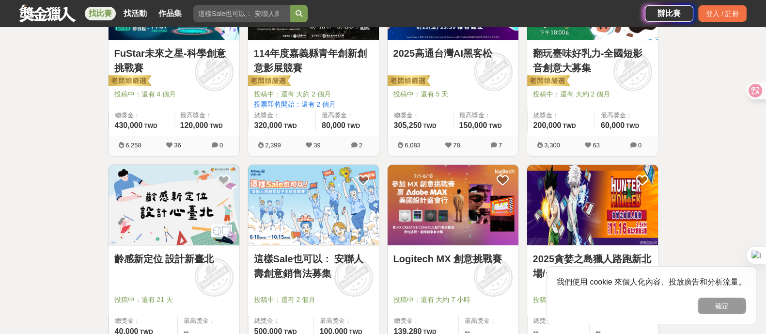
scroll to position [277, 0]
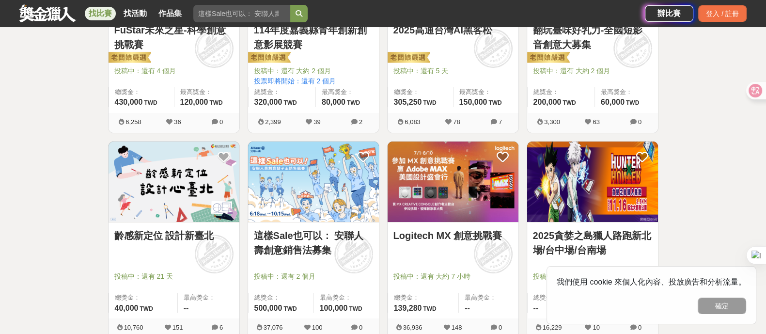
click at [183, 234] on link "齡感新定位 設計新臺北" at bounding box center [173, 235] width 119 height 15
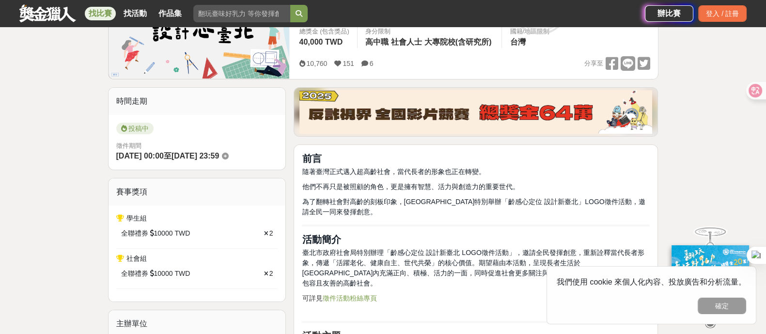
scroll to position [242, 0]
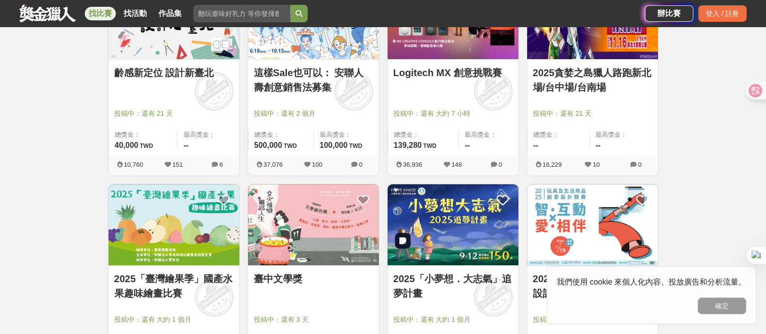
scroll to position [458, 0]
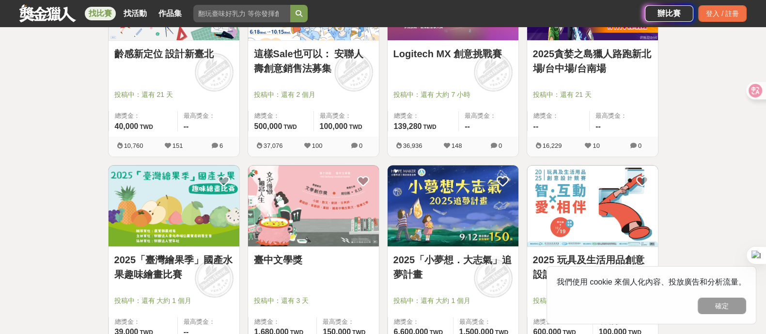
click at [422, 258] on link "2025「小夢想．大志氣」追夢計畫" at bounding box center [452, 266] width 119 height 29
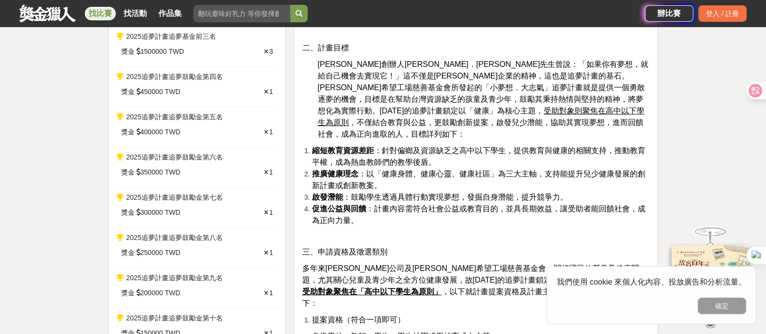
scroll to position [423, 0]
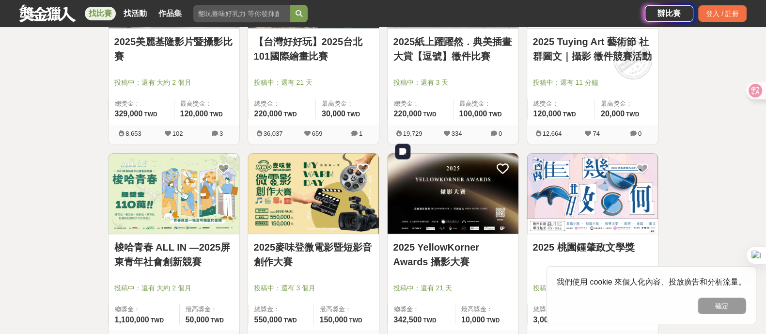
scroll to position [942, 0]
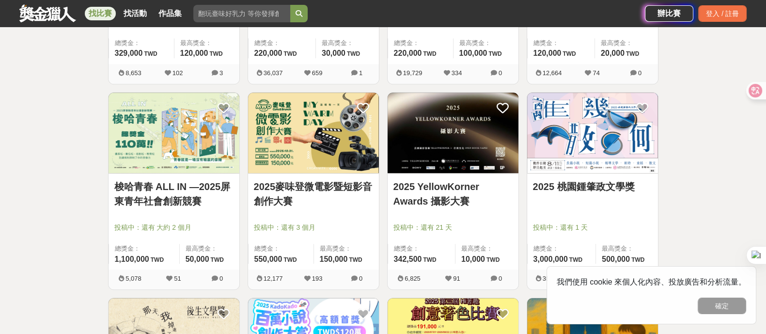
click at [184, 195] on link "梭哈青春 ALL IN —2025屏東青年社會創新競賽" at bounding box center [173, 193] width 119 height 29
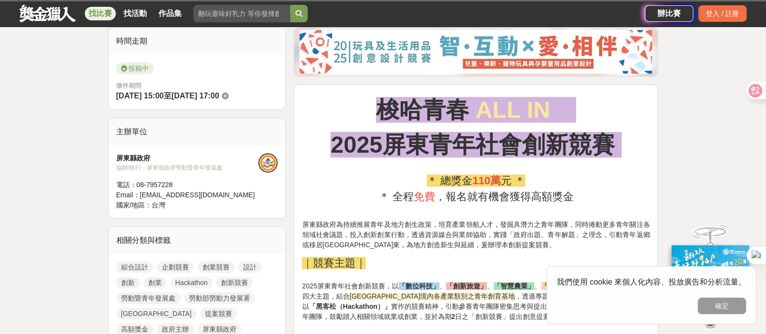
scroll to position [363, 0]
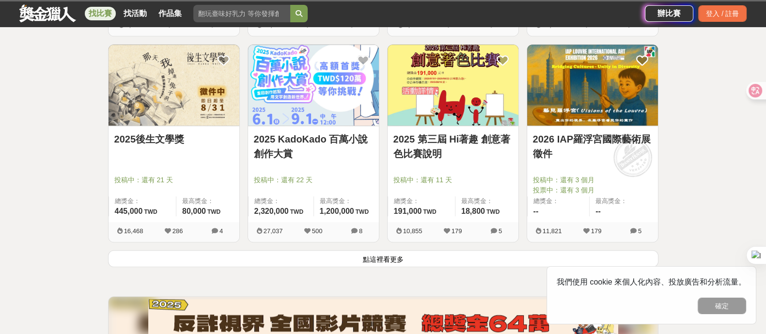
scroll to position [1245, 0]
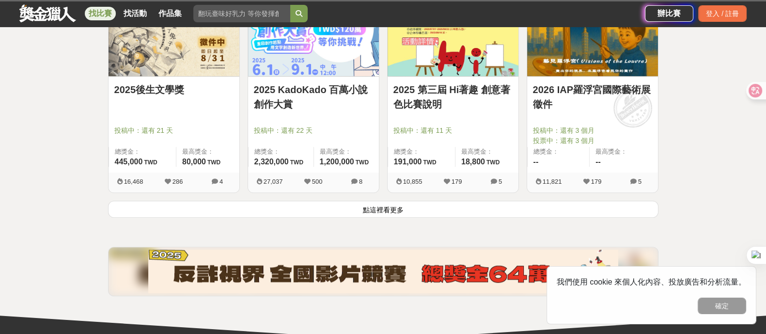
click at [388, 209] on button "點這裡看更多" at bounding box center [383, 208] width 550 height 17
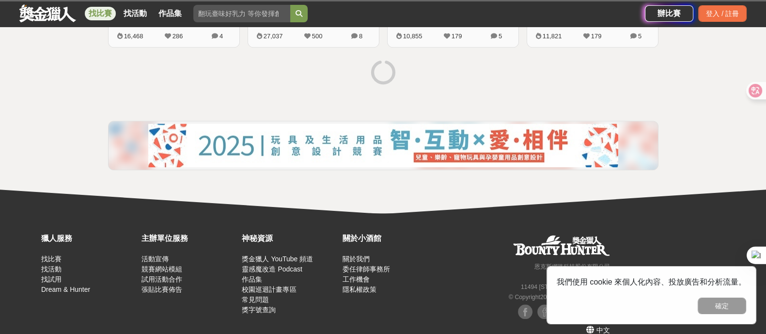
scroll to position [1404, 0]
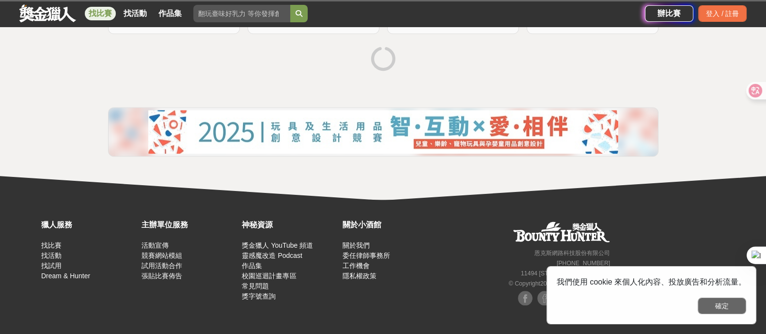
click at [741, 300] on button "確定" at bounding box center [721, 305] width 48 height 16
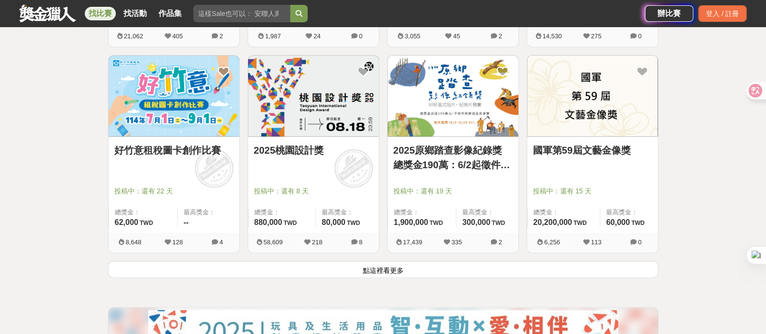
scroll to position [2493, 0]
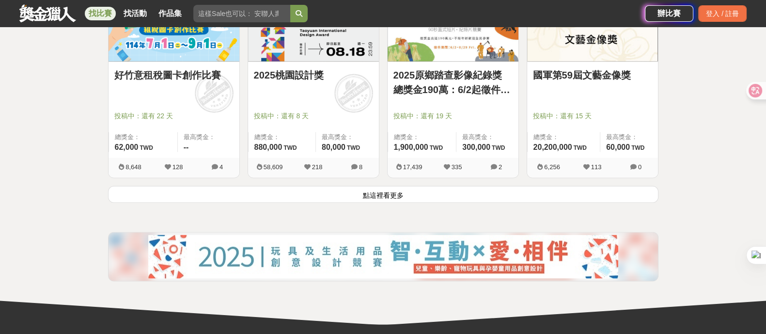
click at [411, 186] on button "點這裡看更多" at bounding box center [383, 194] width 550 height 17
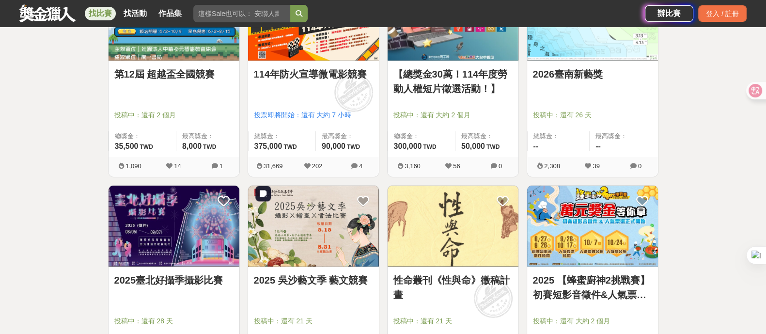
scroll to position [3704, 0]
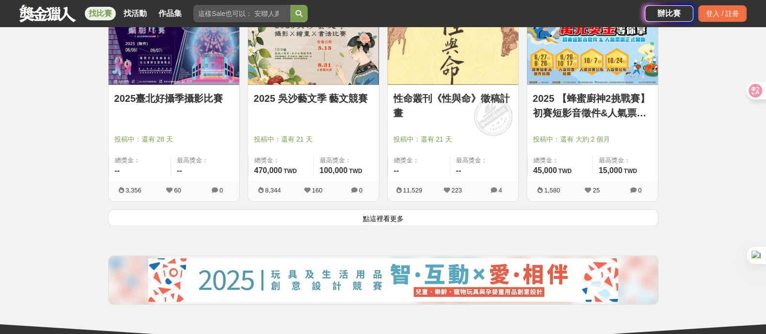
click at [380, 219] on button "點這裡看更多" at bounding box center [383, 217] width 550 height 17
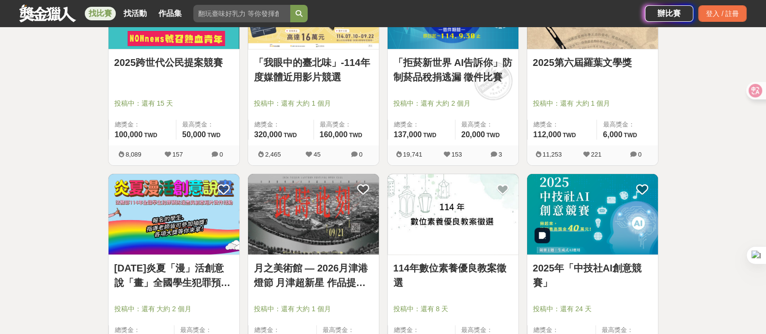
scroll to position [4838, 0]
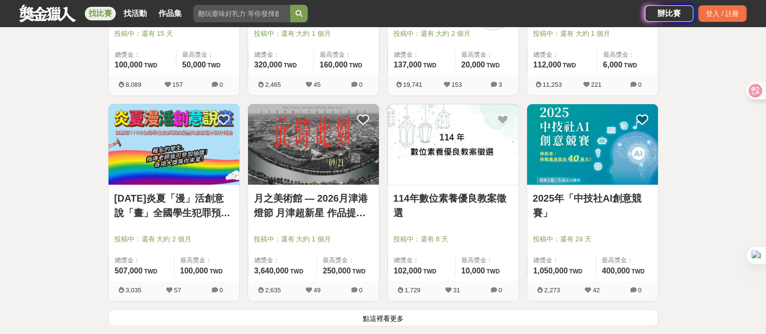
click at [508, 316] on button "點這裡看更多" at bounding box center [383, 317] width 550 height 17
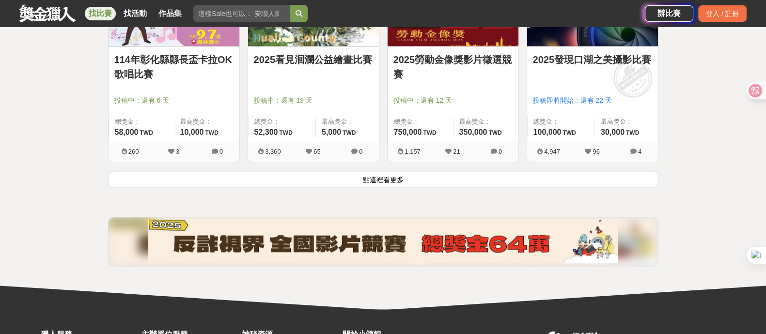
scroll to position [6234, 0]
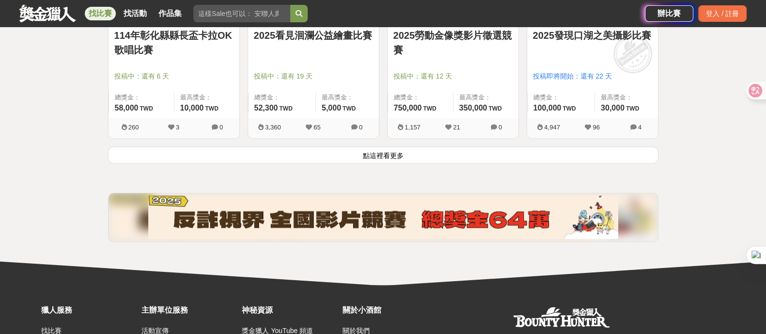
click at [409, 132] on div "2025勞動金像獎影片徵選競賽 投稿中：還有 12 天 總獎金： 750,000 750,000 TWD 最高獎金： 350,000 TWD 1,157 21…" at bounding box center [452, 44] width 139 height 206
click at [406, 146] on button "點這裡看更多" at bounding box center [383, 154] width 550 height 17
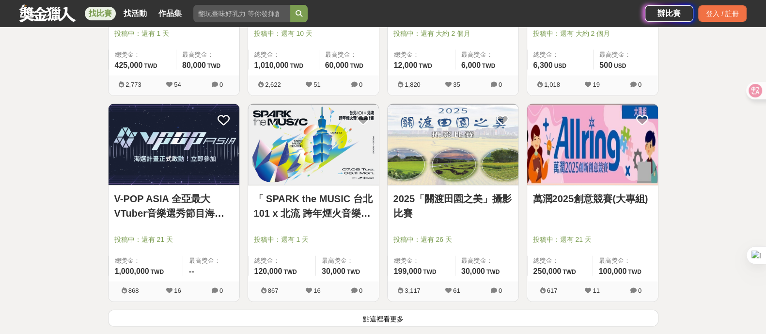
scroll to position [7324, 0]
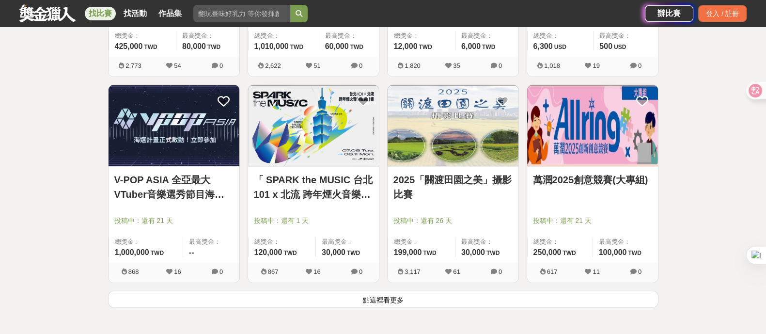
click at [375, 291] on button "點這裡看更多" at bounding box center [383, 299] width 550 height 17
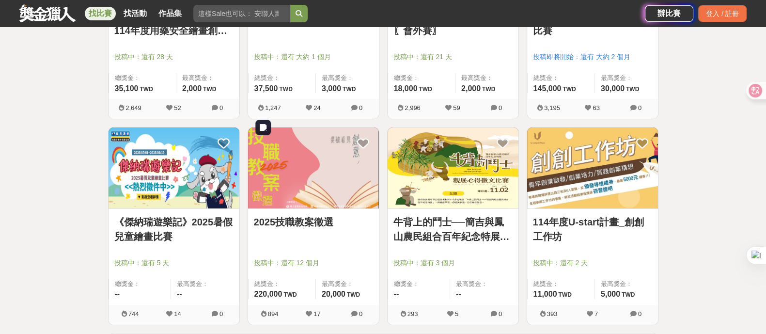
scroll to position [8535, 0]
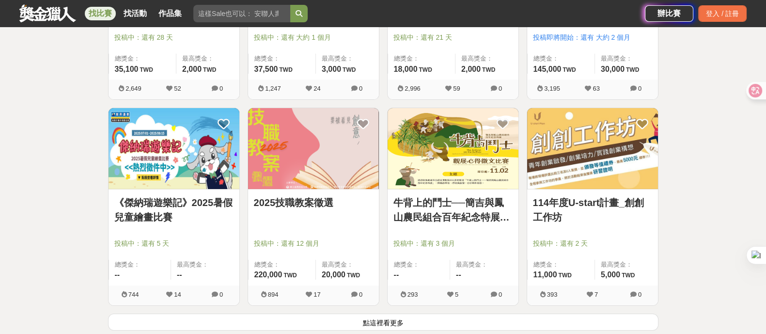
click at [426, 317] on button "點這裡看更多" at bounding box center [383, 321] width 550 height 17
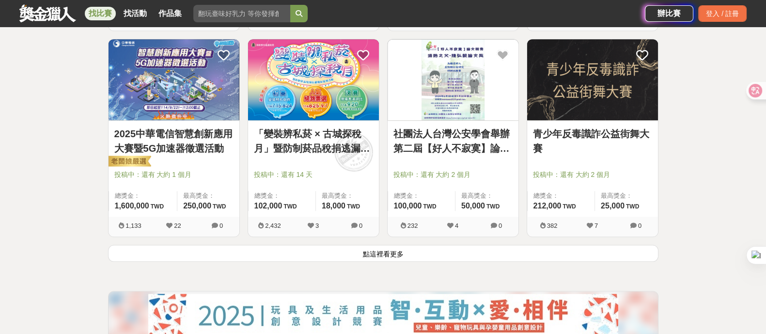
scroll to position [9927, 0]
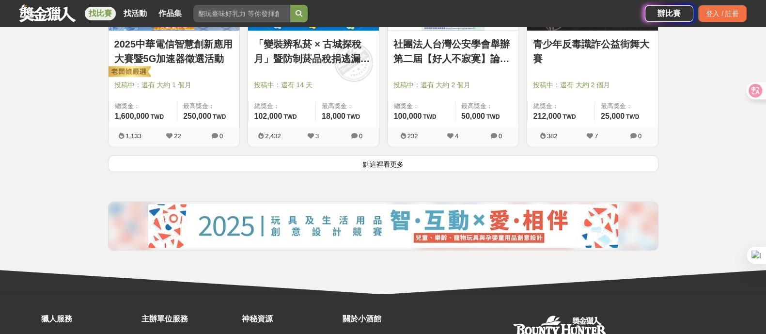
click at [435, 156] on button "點這裡看更多" at bounding box center [383, 163] width 550 height 17
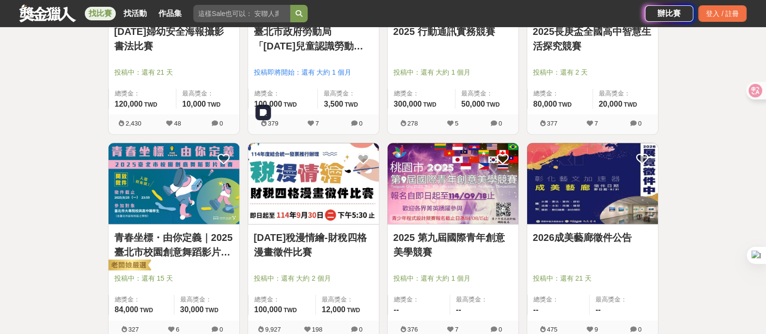
scroll to position [10654, 0]
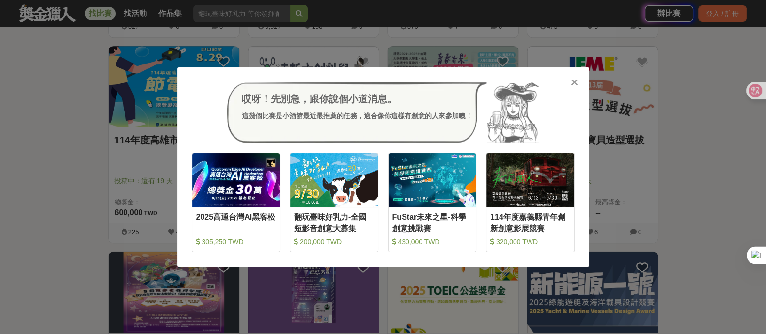
click at [570, 82] on icon at bounding box center [573, 82] width 7 height 10
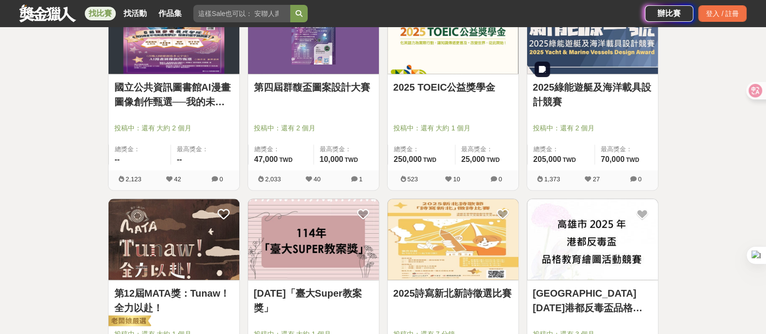
scroll to position [11017, 0]
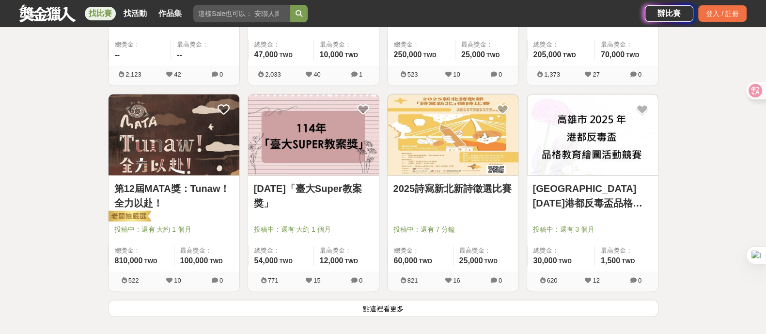
click at [398, 299] on button "點這裡看更多" at bounding box center [383, 307] width 550 height 17
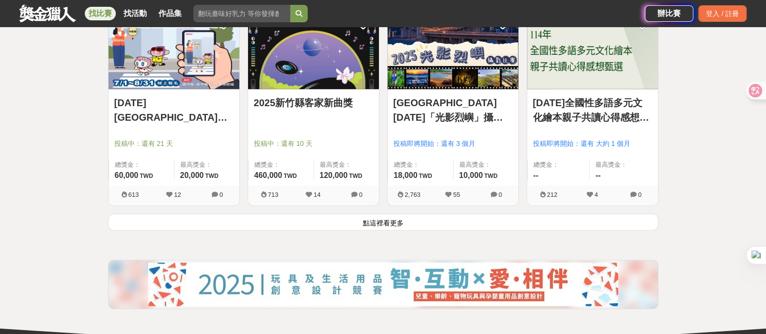
scroll to position [12469, 0]
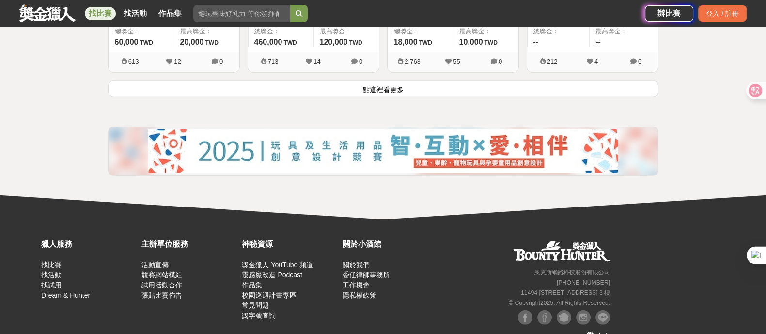
click at [396, 80] on button "點這裡看更多" at bounding box center [383, 88] width 550 height 17
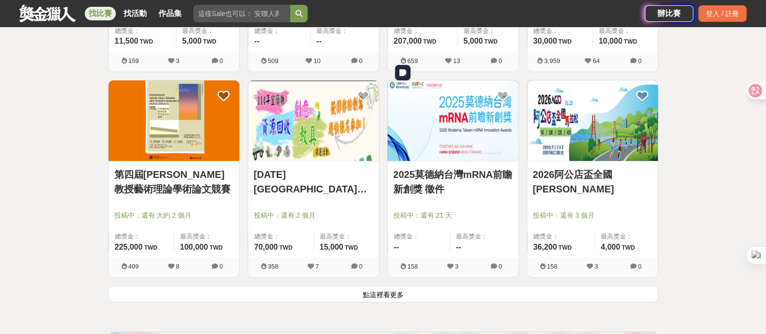
scroll to position [13619, 0]
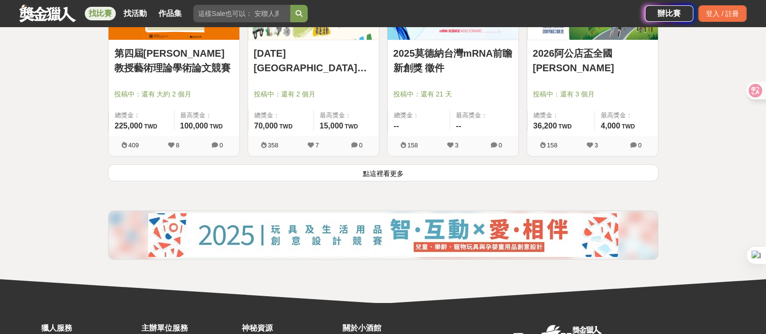
click at [387, 164] on button "點這裡看更多" at bounding box center [383, 172] width 550 height 17
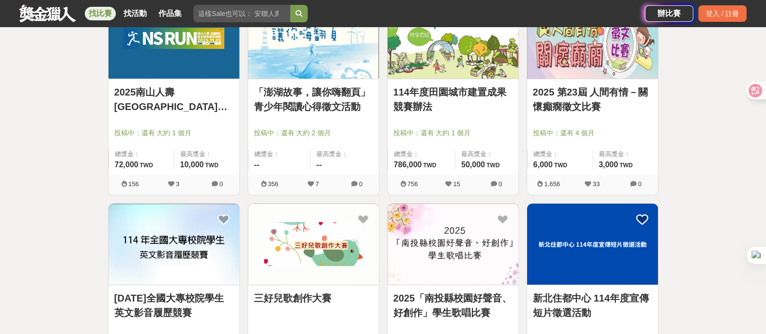
scroll to position [14770, 0]
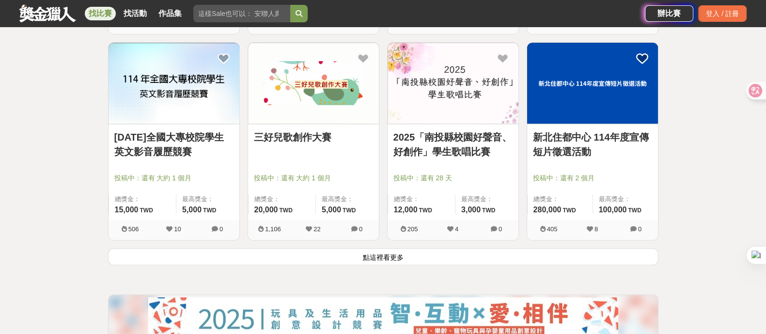
click at [388, 248] on button "點這裡看更多" at bounding box center [383, 256] width 550 height 17
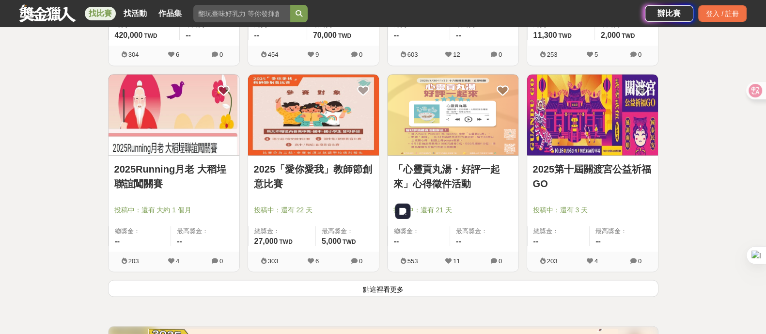
scroll to position [15992, 0]
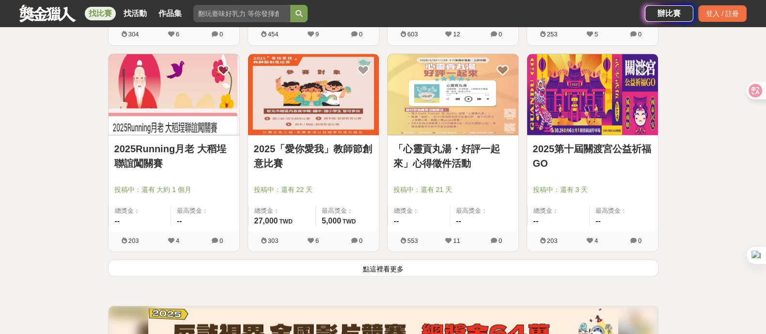
click at [401, 259] on button "點這裡看更多" at bounding box center [383, 267] width 550 height 17
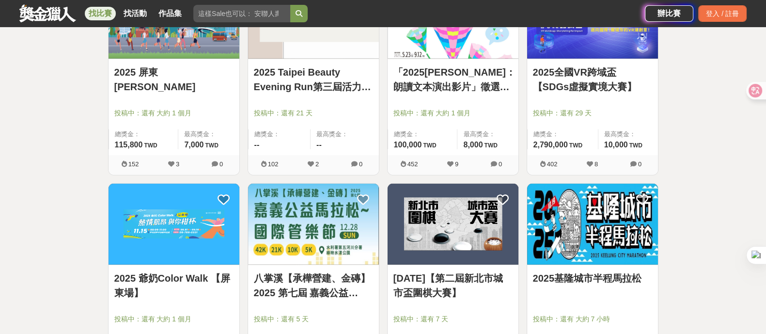
scroll to position [17203, 0]
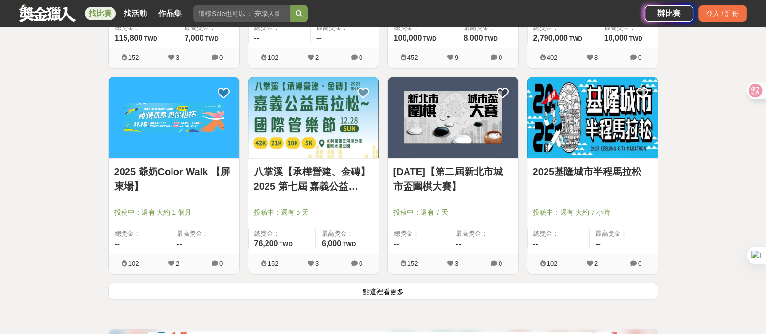
click at [386, 282] on button "點這裡看更多" at bounding box center [383, 290] width 550 height 17
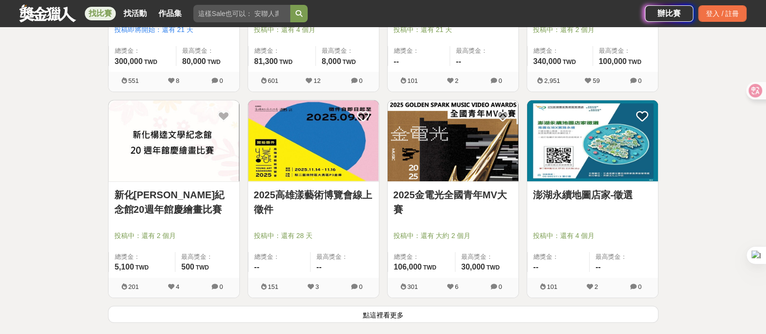
scroll to position [18595, 0]
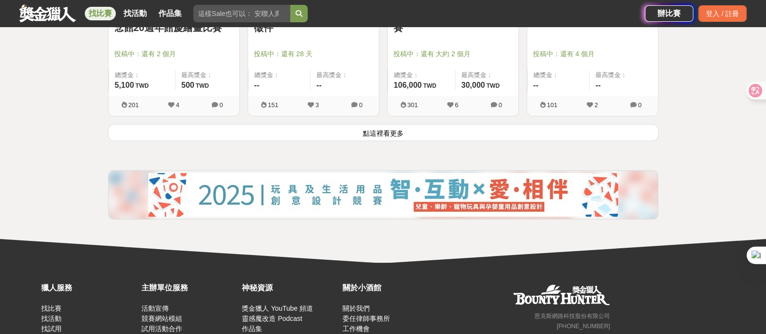
click at [449, 124] on button "點這裡看更多" at bounding box center [383, 132] width 550 height 17
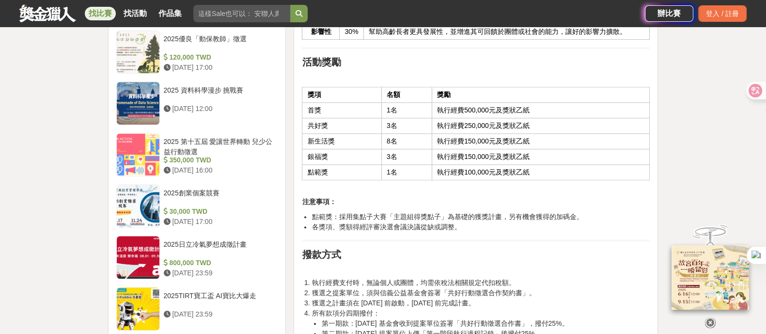
scroll to position [1211, 0]
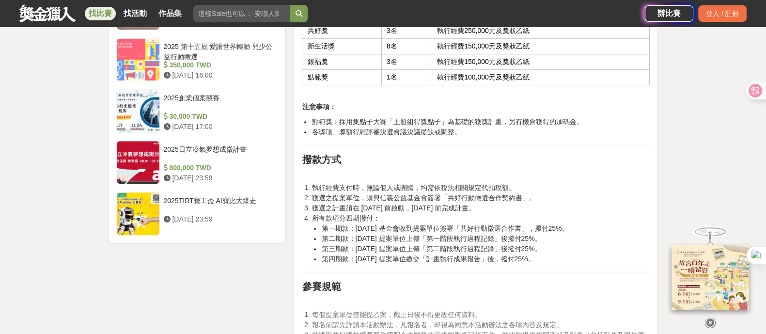
drag, startPoint x: 472, startPoint y: 247, endPoint x: 569, endPoint y: 243, distance: 97.4
click at [569, 233] on li "第一期款：2025/11/01 基金會收到提案單位簽署「共好行動徵選合作書」，撥付25%。" at bounding box center [485, 228] width 328 height 10
drag, startPoint x: 461, startPoint y: 253, endPoint x: 515, endPoint y: 255, distance: 54.3
click at [515, 244] on li "第二期款：2026/03/01 提案單位上傳「第一階段執行過程記錄」後撥付25%。" at bounding box center [485, 238] width 328 height 10
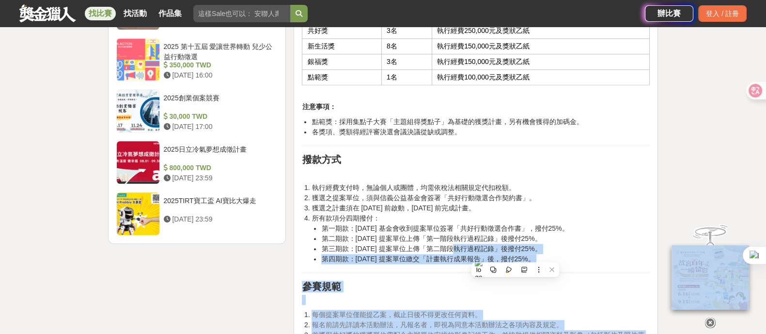
drag, startPoint x: 438, startPoint y: 266, endPoint x: 470, endPoint y: 266, distance: 32.0
click at [405, 264] on li "第四期款：2026/11/01 提案單位繳交「計畫執行成果報告」後，撥付25%。" at bounding box center [485, 259] width 328 height 10
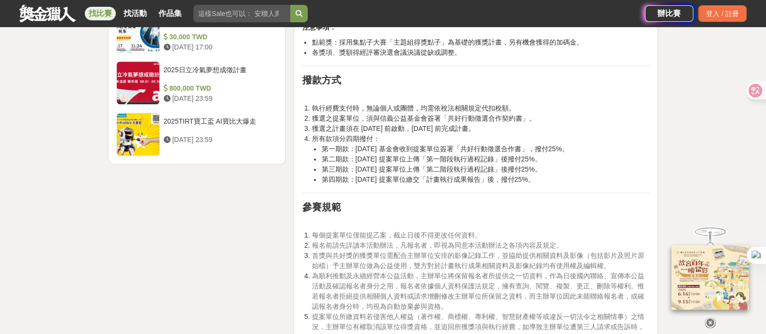
scroll to position [1271, 0]
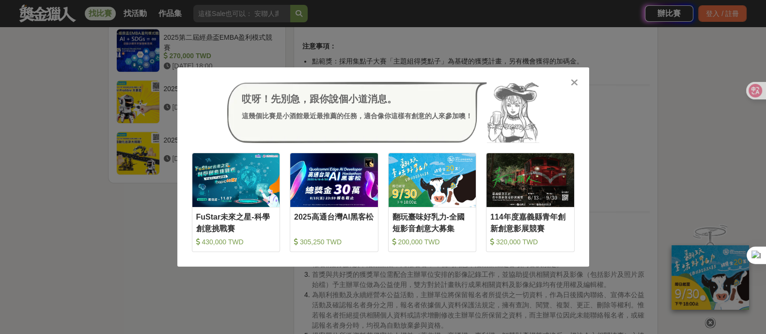
click at [573, 81] on icon at bounding box center [573, 82] width 7 height 10
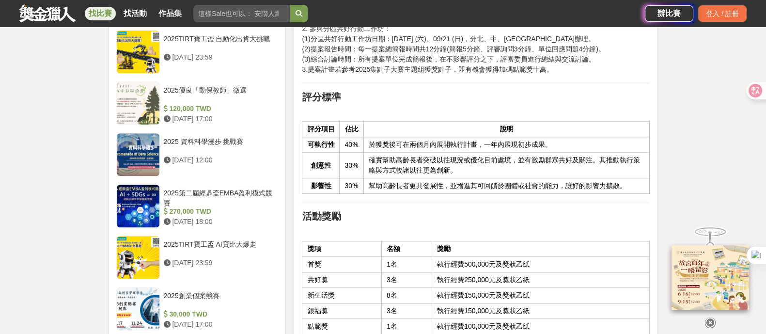
scroll to position [908, 0]
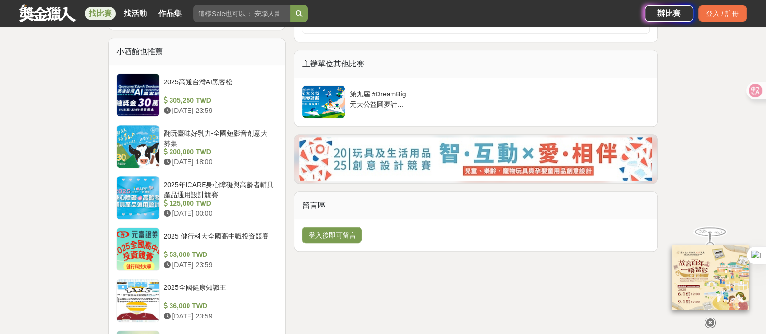
scroll to position [786, 0]
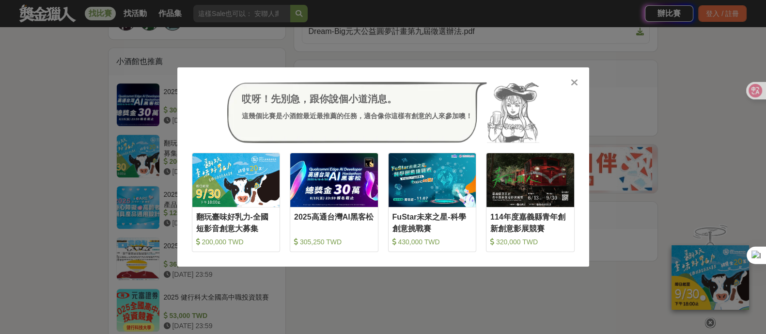
click at [575, 81] on icon at bounding box center [573, 82] width 7 height 10
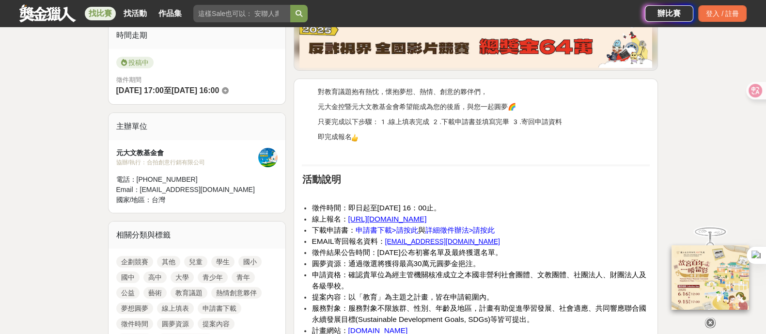
scroll to position [242, 0]
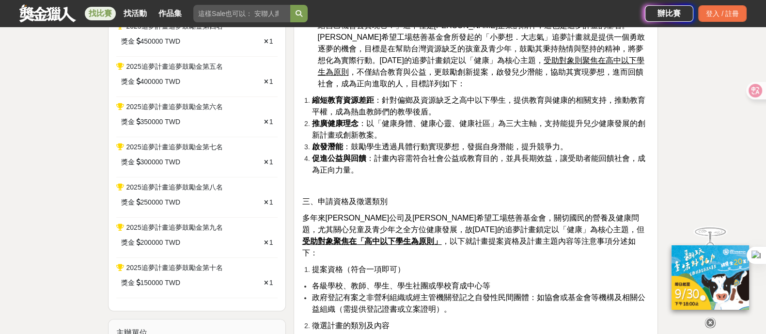
scroll to position [484, 0]
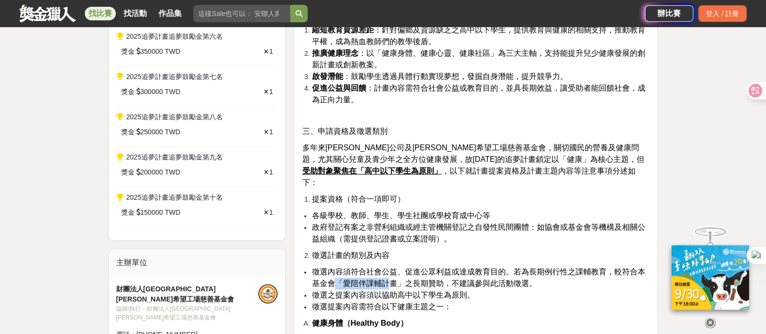
drag, startPoint x: 336, startPoint y: 259, endPoint x: 386, endPoint y: 260, distance: 50.9
click at [386, 267] on span "徵選內容須符合社會公益、促進公眾利益或達成教育目的。若為長期例行性之課輔教育，較符合本基金會「愛陪伴課輔計畫」之長期贊助，不建議參與此活動徵選。" at bounding box center [477, 277] width 333 height 20
click at [431, 291] on span "徵選之提案內容須以協助高中以下學生為原則。" at bounding box center [392, 295] width 163 height 8
drag, startPoint x: 383, startPoint y: 270, endPoint x: 460, endPoint y: 269, distance: 77.0
click at [460, 291] on span "徵選之提案內容須以協助高中以下學生為原則。" at bounding box center [392, 295] width 163 height 8
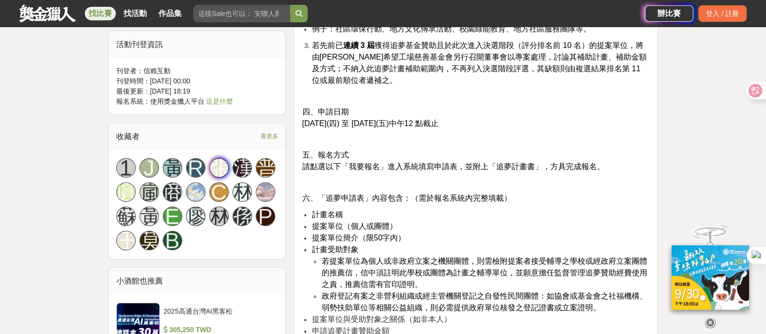
scroll to position [908, 0]
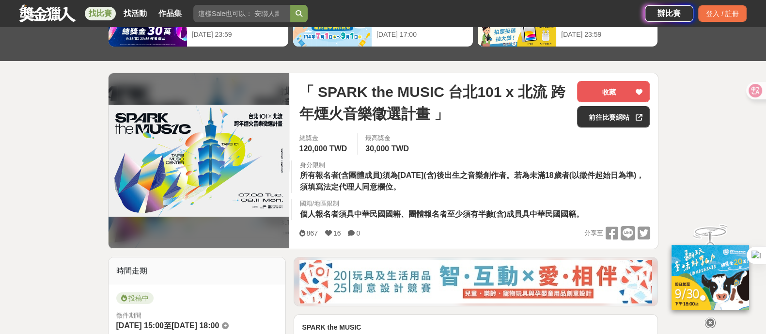
scroll to position [303, 0]
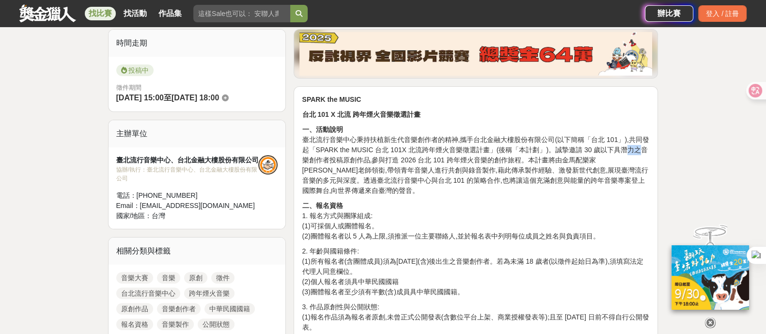
drag, startPoint x: 617, startPoint y: 148, endPoint x: 631, endPoint y: 147, distance: 14.1
click at [631, 147] on p "一、活動說明 臺北流行音樂中心秉持扶植新生代音樂創作者的精神,攜手台北金融大樓股份有限公司(以下簡稱「台北 101」),共同發起「SPARK the MUSI…" at bounding box center [476, 159] width 348 height 71
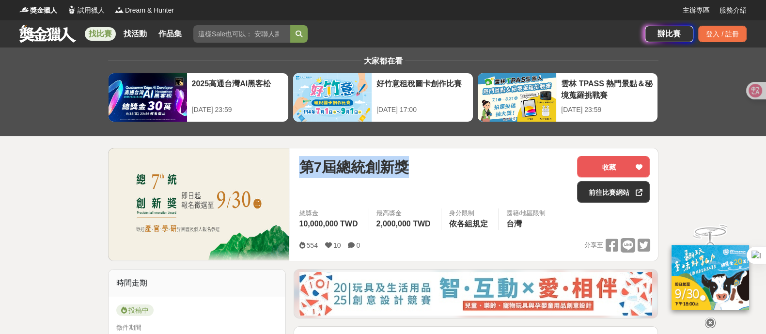
drag, startPoint x: 298, startPoint y: 167, endPoint x: 431, endPoint y: 158, distance: 133.5
click at [431, 158] on div "第7屆總統創新獎 收藏 前往比賽網站 總獎金 10,000,000 TWD 最高獎金 2,000,000 TWD 身分限制 依各組規定 國籍/地區限制 台灣 …" at bounding box center [474, 204] width 366 height 112
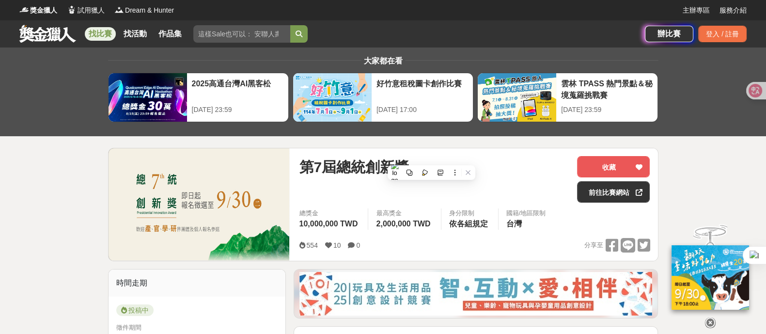
click at [431, 158] on div "第7屆總統創新獎" at bounding box center [434, 167] width 270 height 22
drag, startPoint x: 437, startPoint y: 159, endPoint x: 344, endPoint y: 164, distance: 92.6
click at [344, 164] on div "第7屆總統創新獎" at bounding box center [434, 167] width 270 height 22
click at [344, 168] on span "第7屆總統創新獎" at bounding box center [354, 167] width 110 height 22
click at [419, 166] on div "第7屆總統創新獎" at bounding box center [434, 167] width 270 height 22
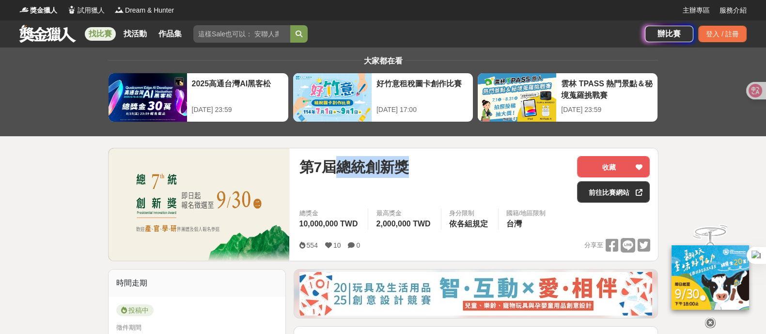
drag, startPoint x: 408, startPoint y: 170, endPoint x: 334, endPoint y: 165, distance: 73.8
click at [334, 165] on span "第7屆總統創新獎" at bounding box center [354, 167] width 110 height 22
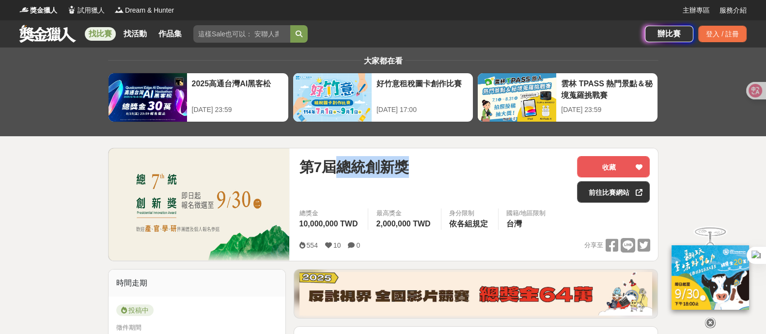
copy span "總統創新獎"
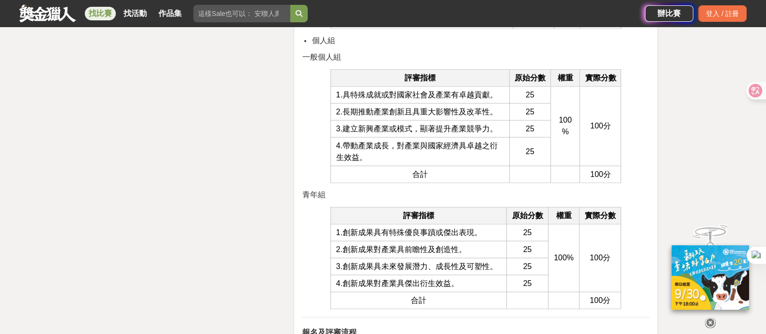
scroll to position [3038, 0]
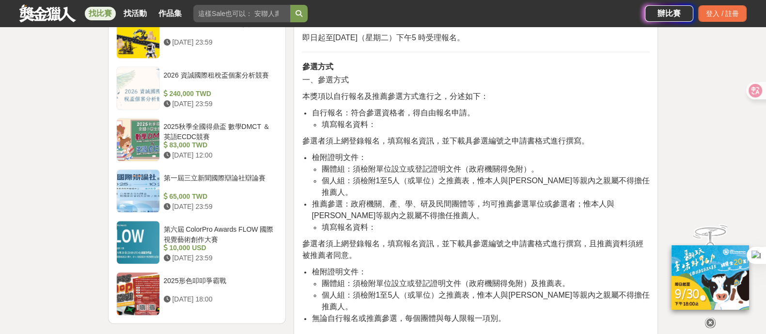
scroll to position [1101, 0]
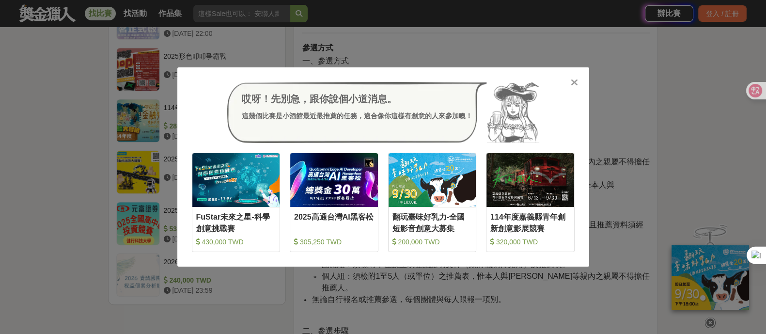
click at [574, 81] on icon at bounding box center [573, 82] width 7 height 10
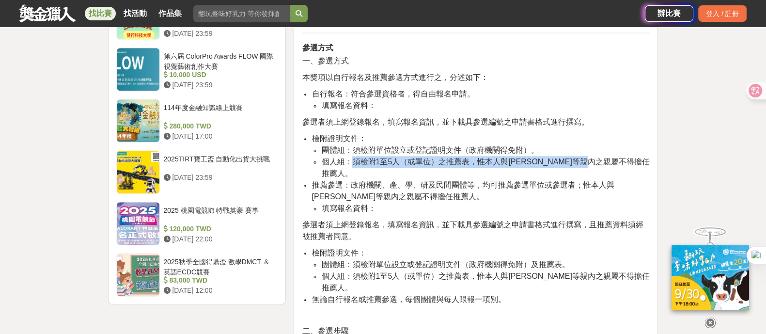
drag, startPoint x: 354, startPoint y: 158, endPoint x: 626, endPoint y: 161, distance: 272.2
click at [626, 161] on li "個人組：須檢附1至5人（或單位）之推薦表，惟本人與三等親內之親屬不得擔任推薦人。" at bounding box center [485, 167] width 328 height 23
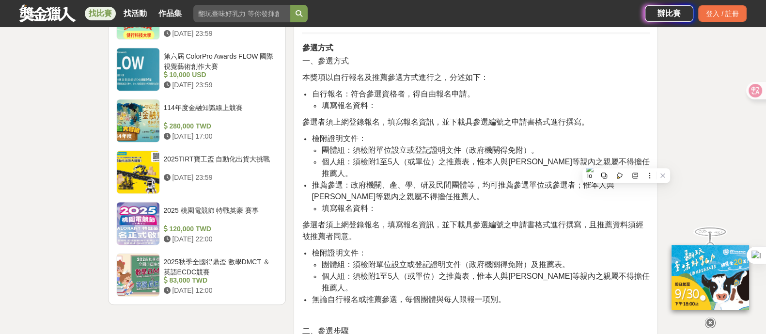
click at [450, 185] on li "推薦參選：政府機關、產、學、研及民間團體等，均可推薦參選單位或參選者；惟本人與三等親內之親屬不得擔任推薦人。 填寫報名資料：" at bounding box center [480, 196] width 338 height 35
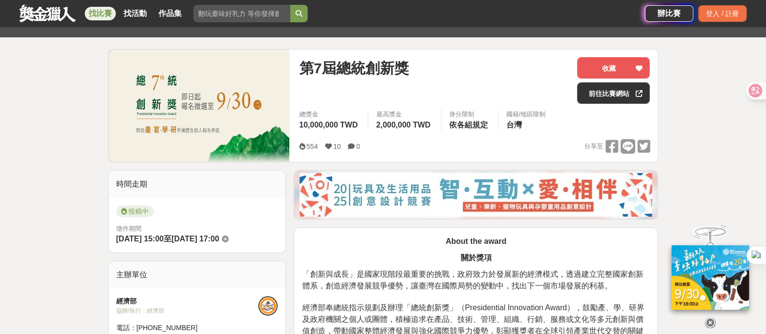
scroll to position [72, 0]
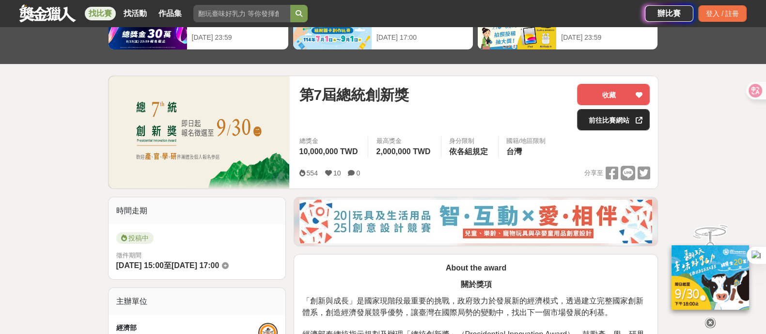
click at [601, 127] on link "前往比賽網站" at bounding box center [613, 119] width 73 height 21
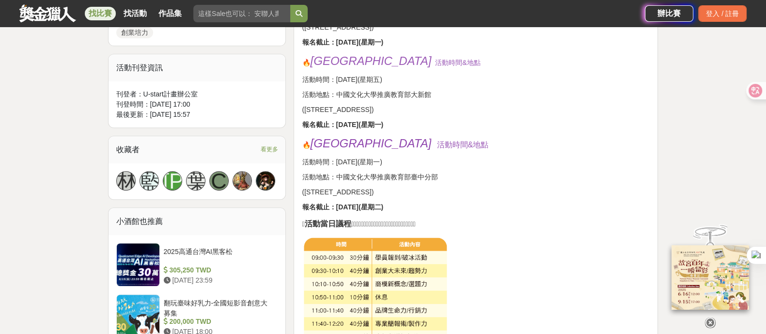
scroll to position [666, 0]
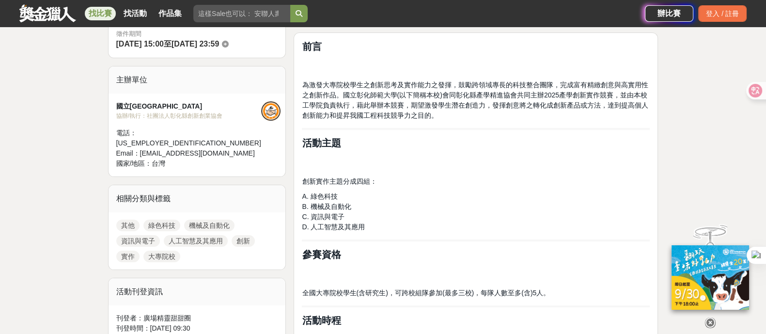
scroll to position [182, 0]
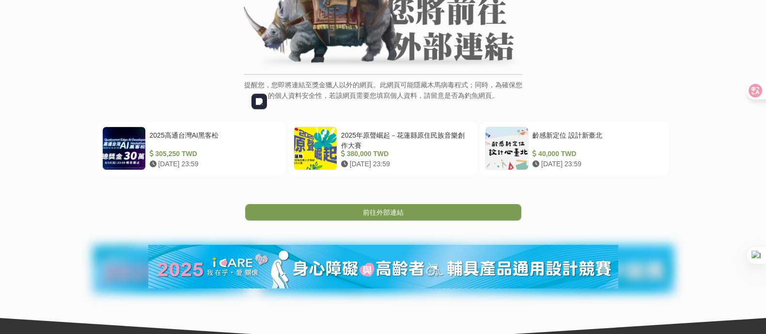
scroll to position [182, 0]
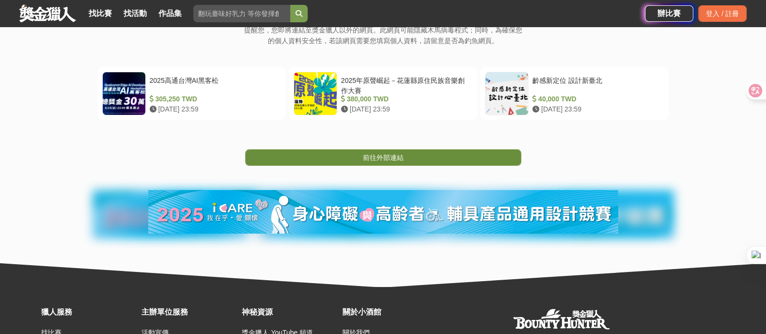
click at [445, 159] on link "前往外部連結" at bounding box center [383, 157] width 276 height 16
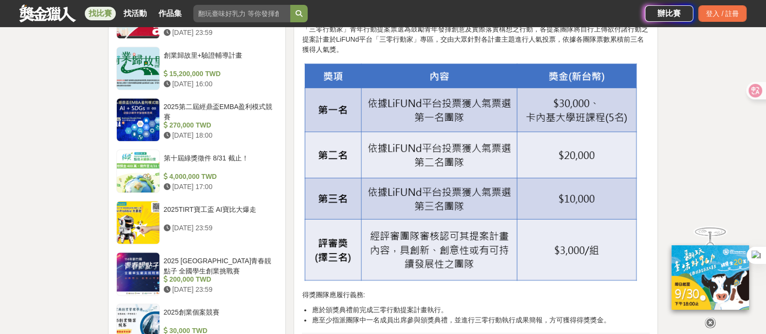
scroll to position [1090, 0]
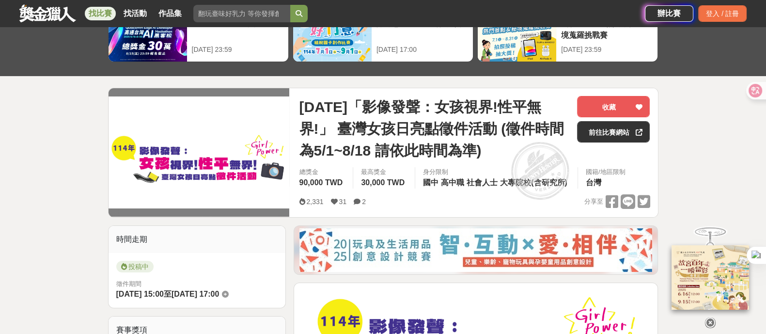
scroll to position [484, 0]
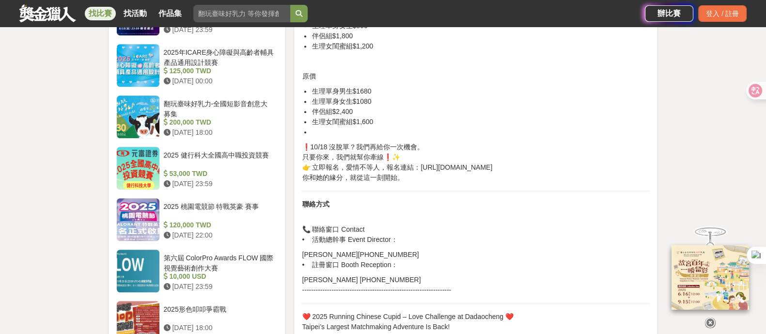
scroll to position [545, 0]
